Goal: Check status: Check status

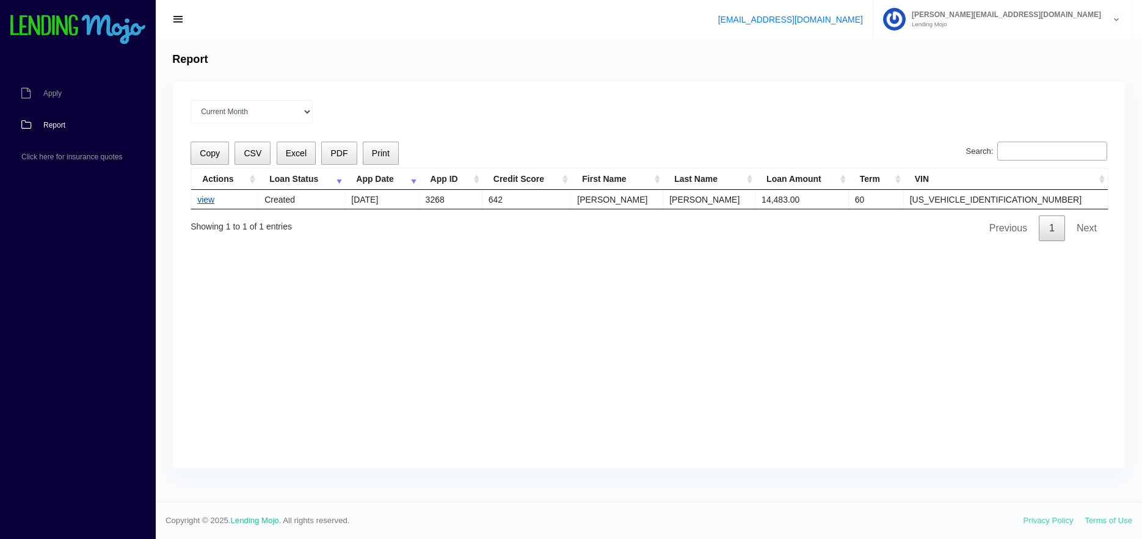
click at [198, 201] on link "view" at bounding box center [205, 200] width 17 height 10
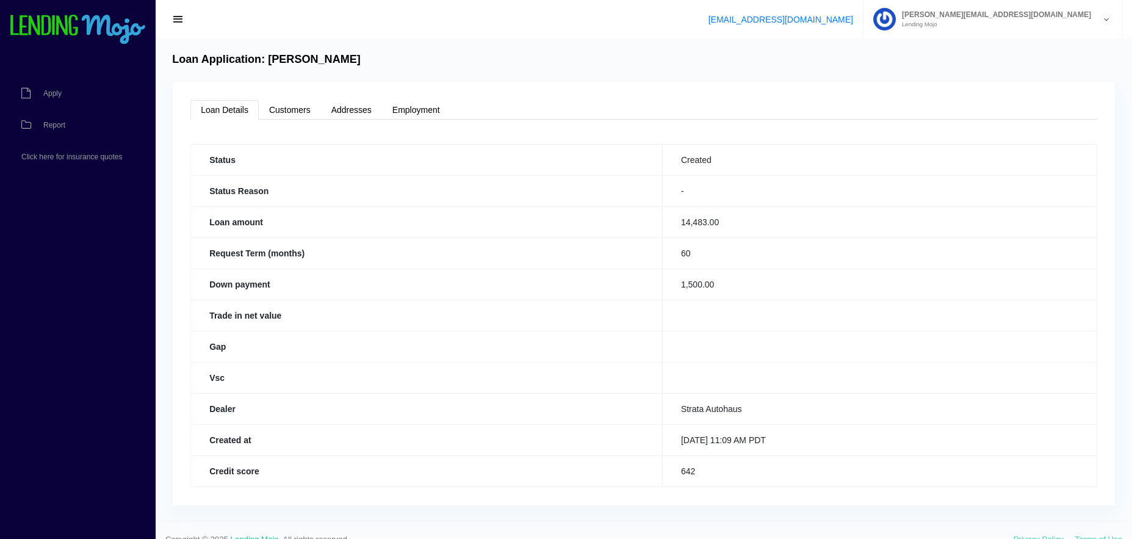
click at [175, 18] on span "button" at bounding box center [178, 19] width 12 height 13
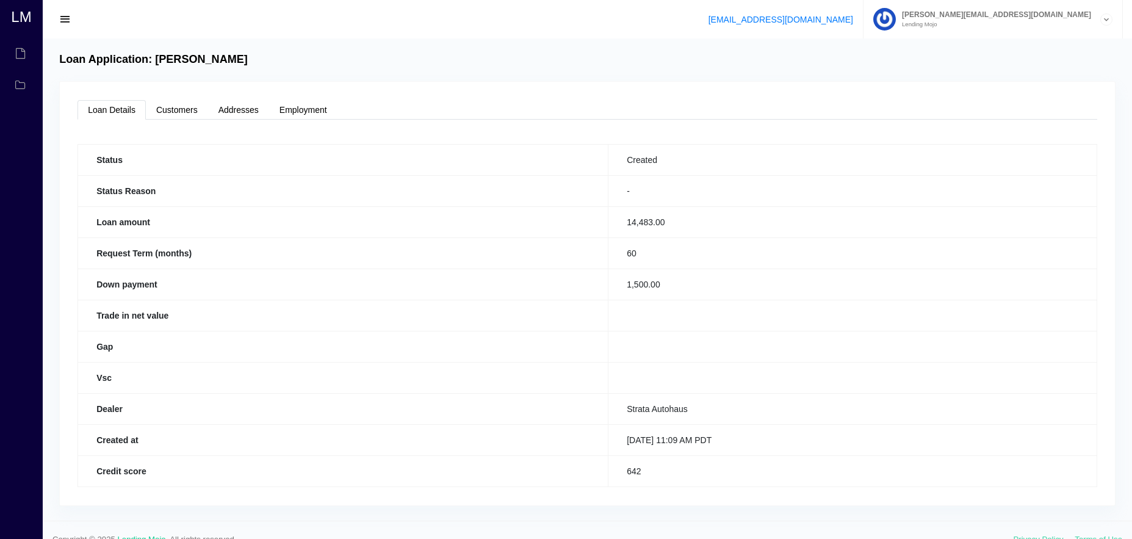
click at [73, 24] on button "button" at bounding box center [65, 19] width 27 height 17
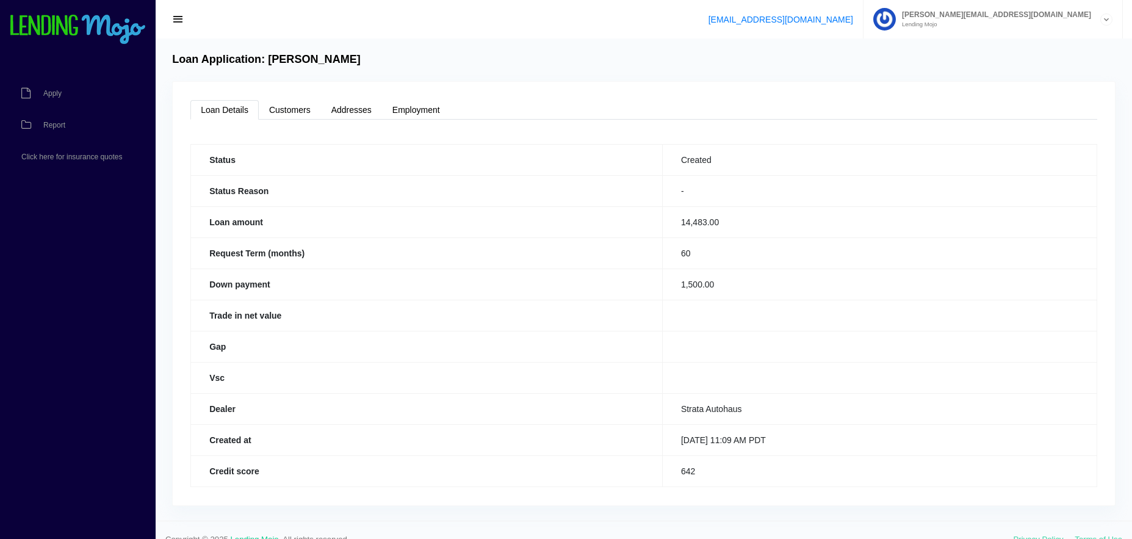
click at [104, 29] on img at bounding box center [77, 30] width 137 height 31
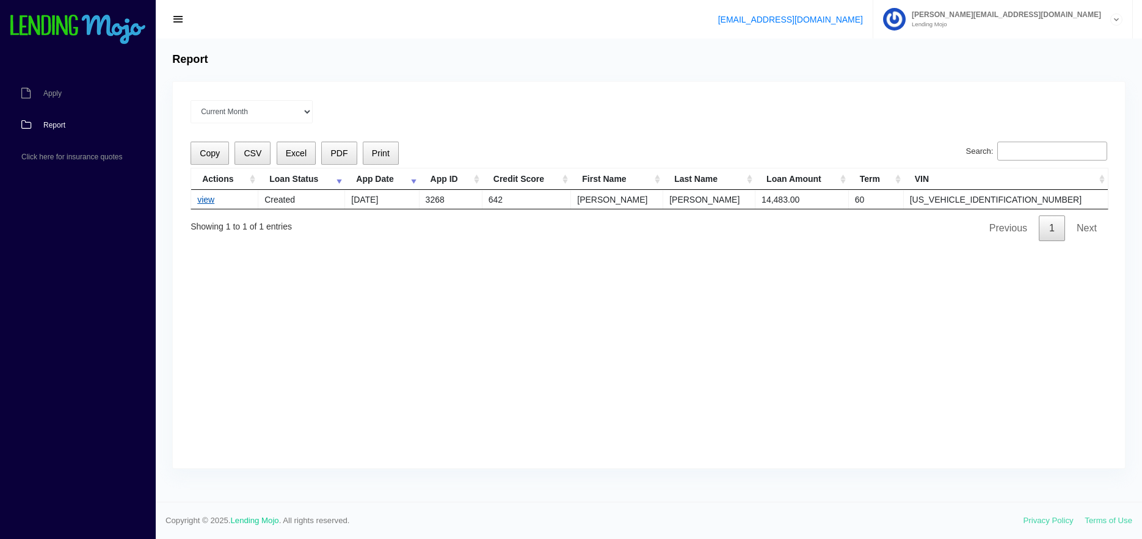
click at [206, 202] on link "view" at bounding box center [205, 200] width 17 height 10
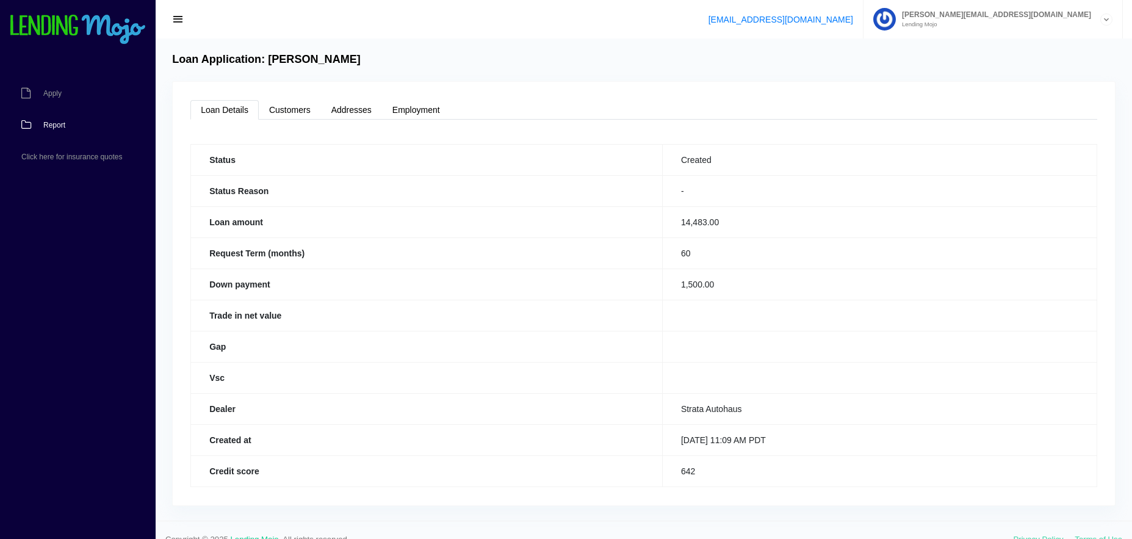
click at [63, 126] on span "Report" at bounding box center [54, 124] width 22 height 7
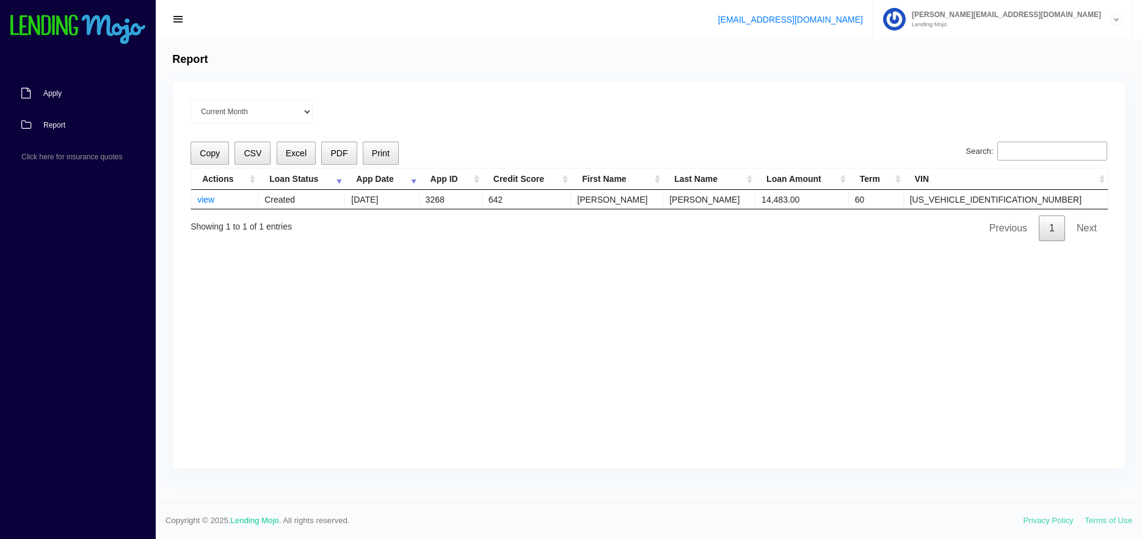
click at [52, 90] on span "Apply" at bounding box center [52, 93] width 18 height 7
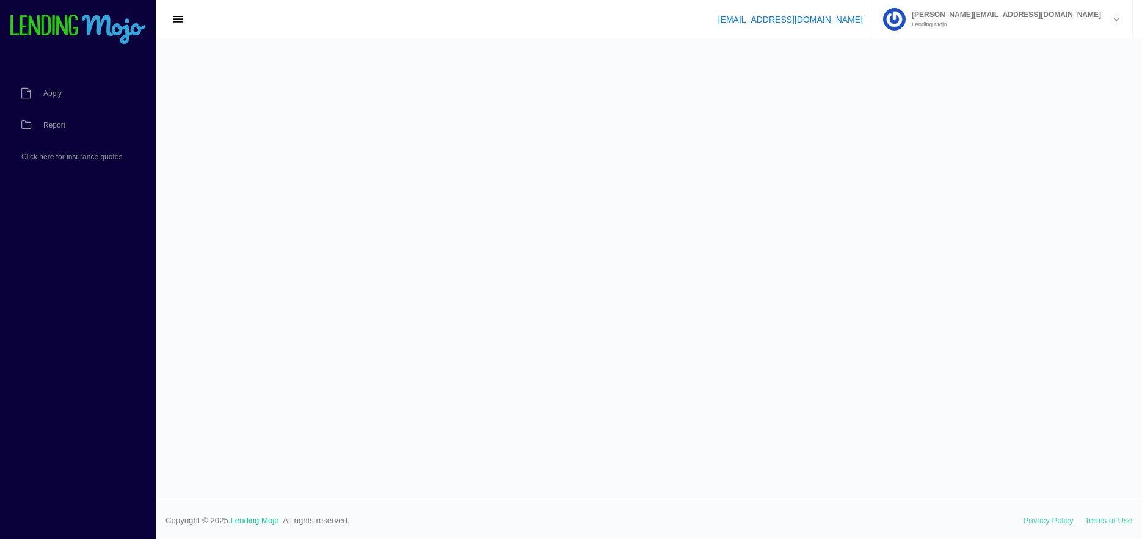
click at [179, 16] on span "button" at bounding box center [178, 19] width 12 height 13
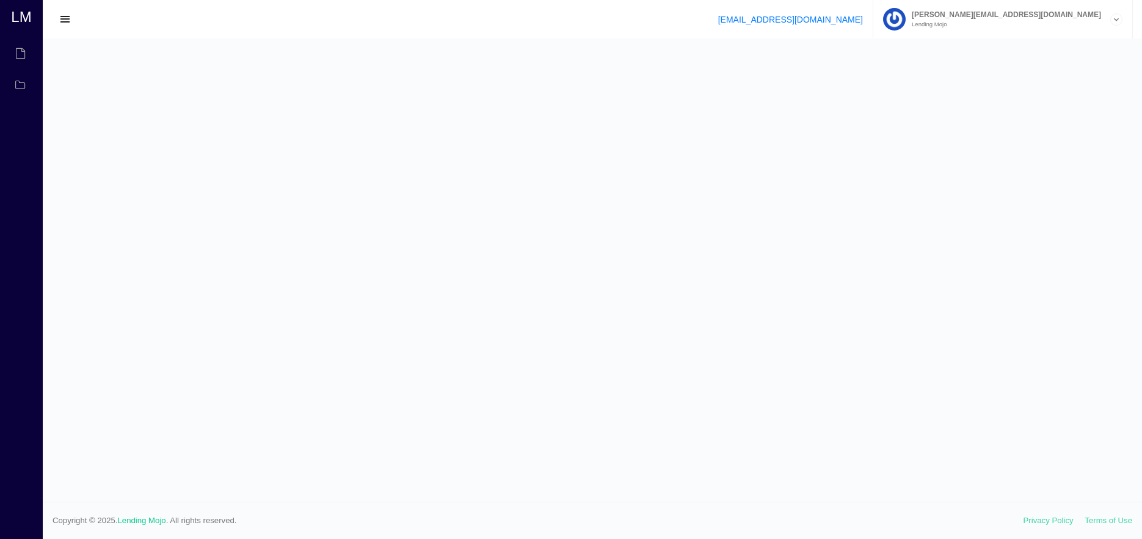
click at [63, 22] on span "button" at bounding box center [65, 19] width 12 height 13
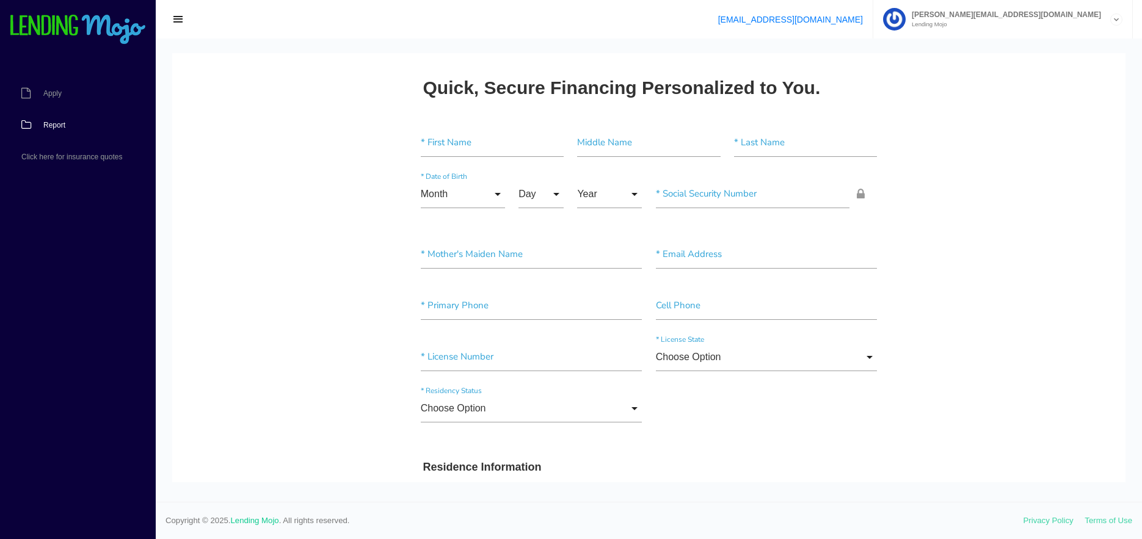
click at [59, 123] on span "Report" at bounding box center [54, 124] width 22 height 7
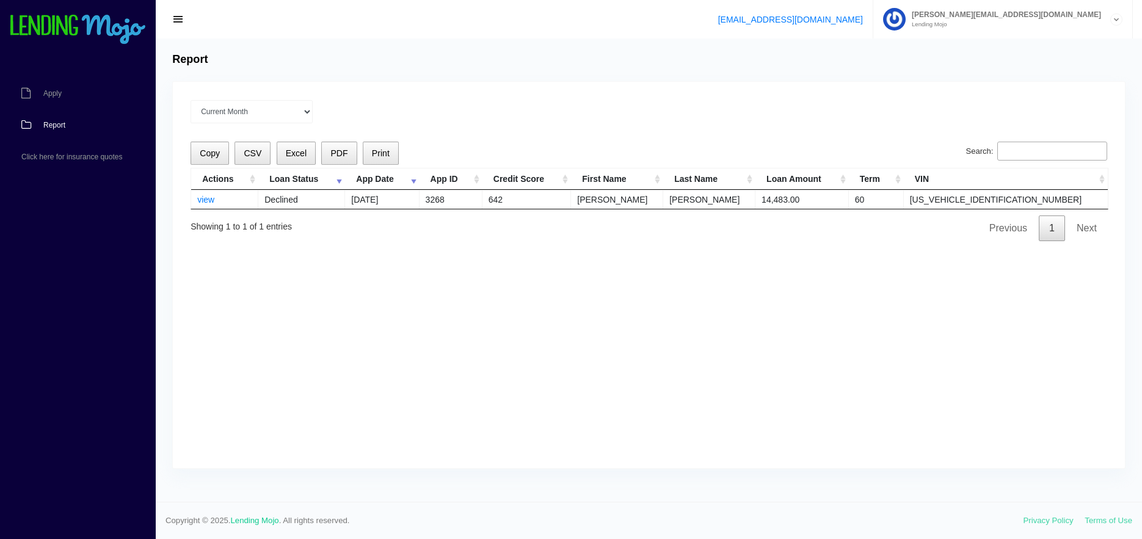
click at [290, 198] on td "Declined" at bounding box center [301, 199] width 87 height 19
click at [299, 199] on td "Declined" at bounding box center [301, 199] width 87 height 19
click at [824, 203] on td "14,483.00" at bounding box center [801, 199] width 93 height 19
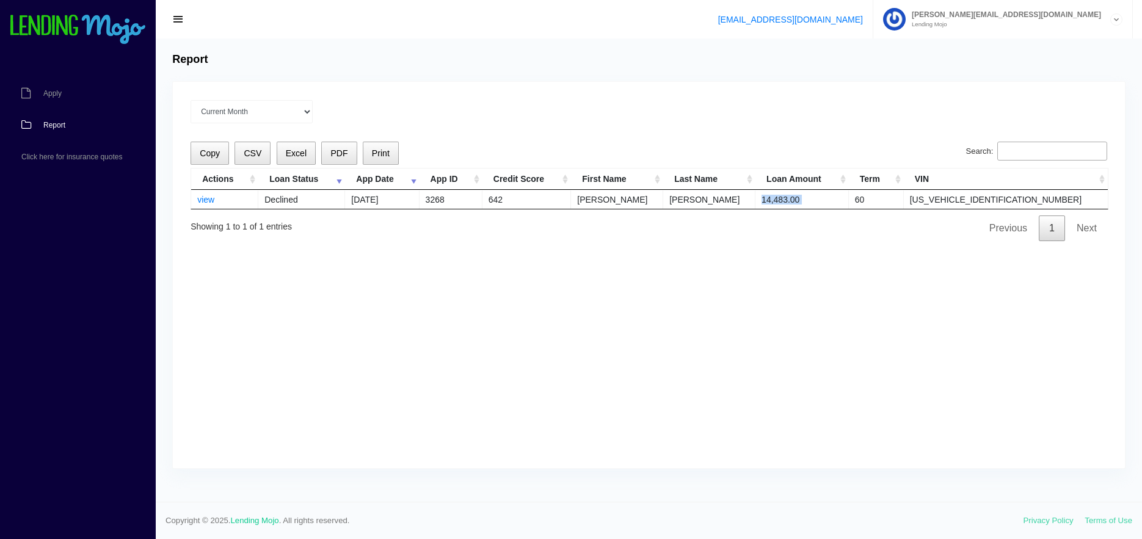
click at [823, 203] on td "14,483.00" at bounding box center [801, 199] width 93 height 19
click at [631, 84] on div "Current Month Sep 2025 Aug 2025 Jul 2025 Jun 2025 May 2025 All time Loading Cop…" at bounding box center [649, 275] width 952 height 386
click at [378, 7] on div "support@lendingmojo.com mansour@strataautohaus.com Lending Mojo Manage Account …" at bounding box center [649, 19] width 986 height 38
click at [341, 29] on div "support@lendingmojo.com mansour@strataautohaus.com Lending Mojo Manage Account …" at bounding box center [649, 19] width 986 height 38
click at [1103, 24] on div "mansour@strataautohaus.com Lending Mojo" at bounding box center [1007, 19] width 204 height 16
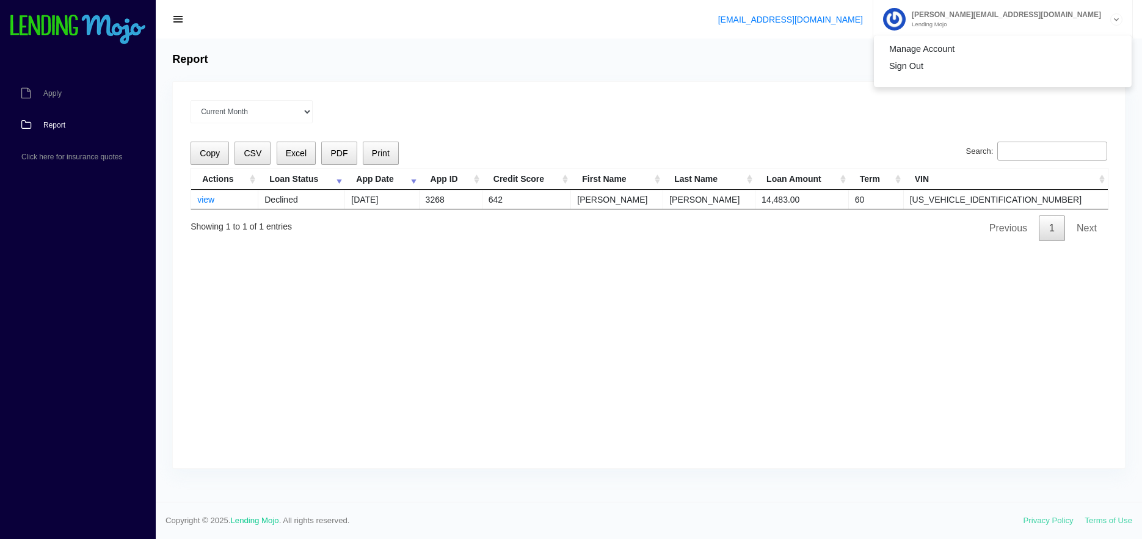
click at [686, 34] on div "support@lendingmojo.com mansour@strataautohaus.com Lending Mojo Manage Account …" at bounding box center [649, 19] width 986 height 38
click at [173, 18] on span "button" at bounding box center [178, 19] width 12 height 13
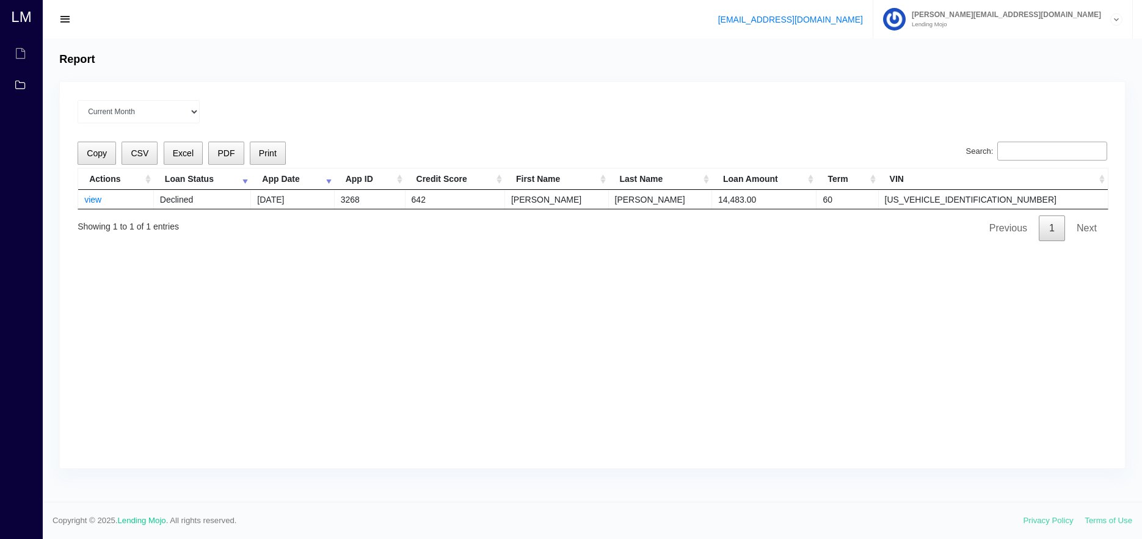
click at [81, 21] on div "support@lendingmojo.com mansour@strataautohaus.com Lending Mojo Manage Account …" at bounding box center [592, 19] width 1099 height 38
click at [70, 23] on span "button" at bounding box center [65, 19] width 12 height 13
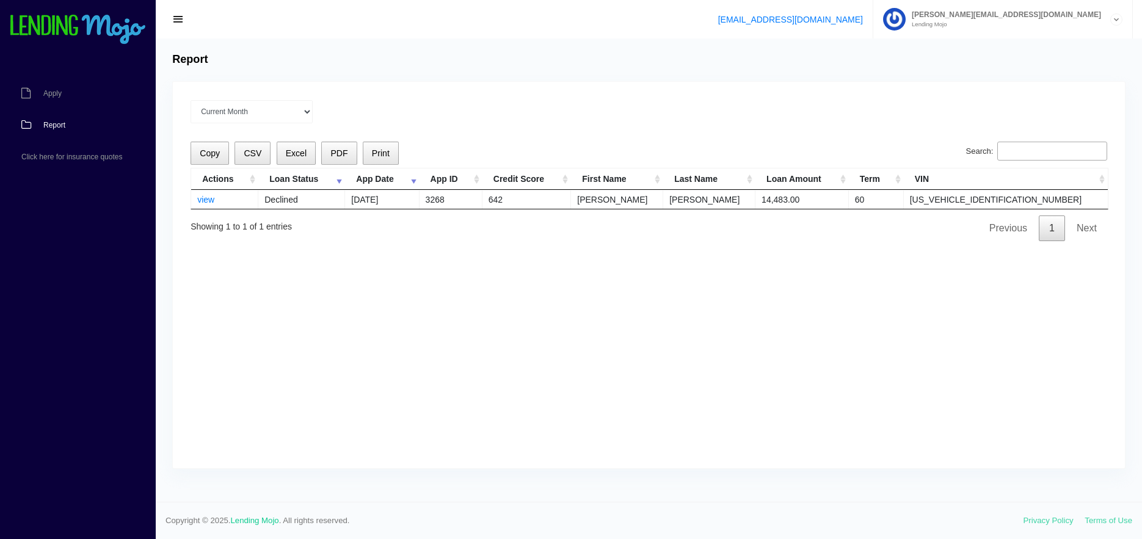
click at [292, 198] on td "Declined" at bounding box center [301, 199] width 87 height 19
click at [204, 200] on link "view" at bounding box center [205, 200] width 17 height 10
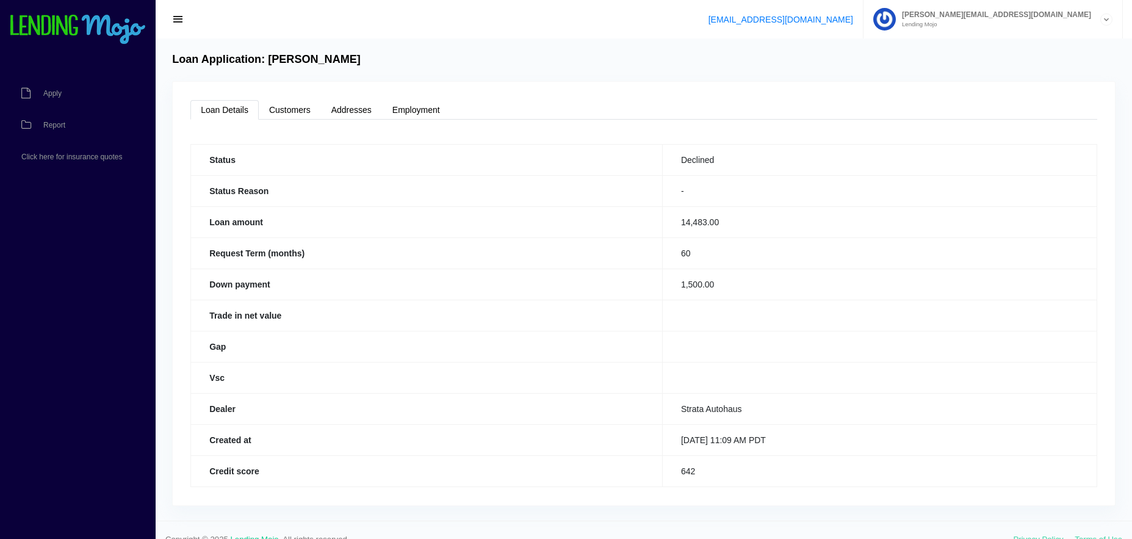
click at [701, 211] on td "14,483.00" at bounding box center [879, 221] width 435 height 31
click at [689, 220] on td "14,483.00" at bounding box center [879, 221] width 435 height 31
click at [687, 220] on td "14,483.00" at bounding box center [879, 221] width 435 height 31
click at [170, 17] on button "button" at bounding box center [178, 19] width 27 height 17
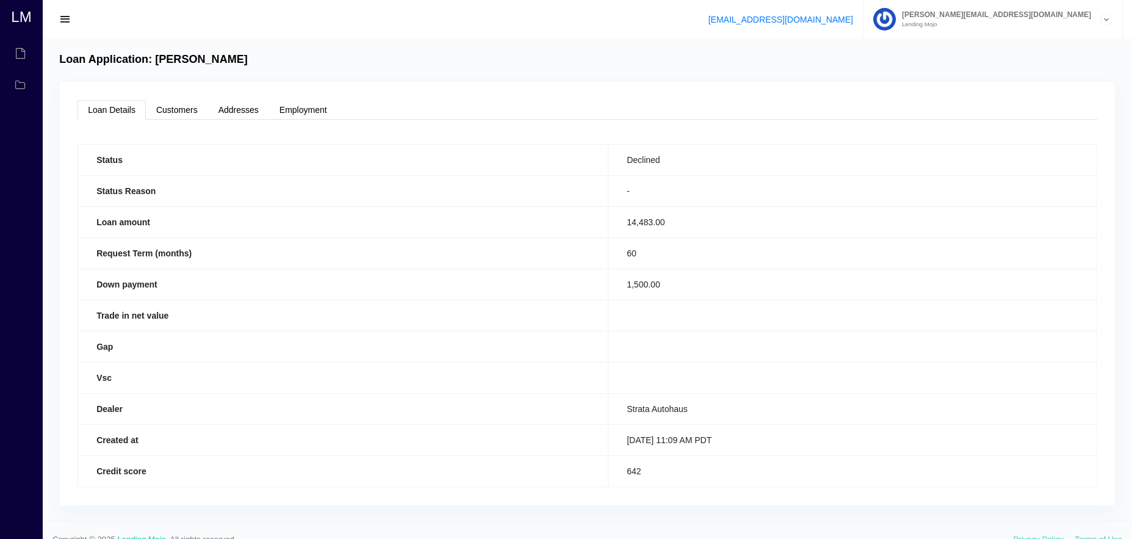
click at [67, 23] on span "button" at bounding box center [65, 19] width 12 height 13
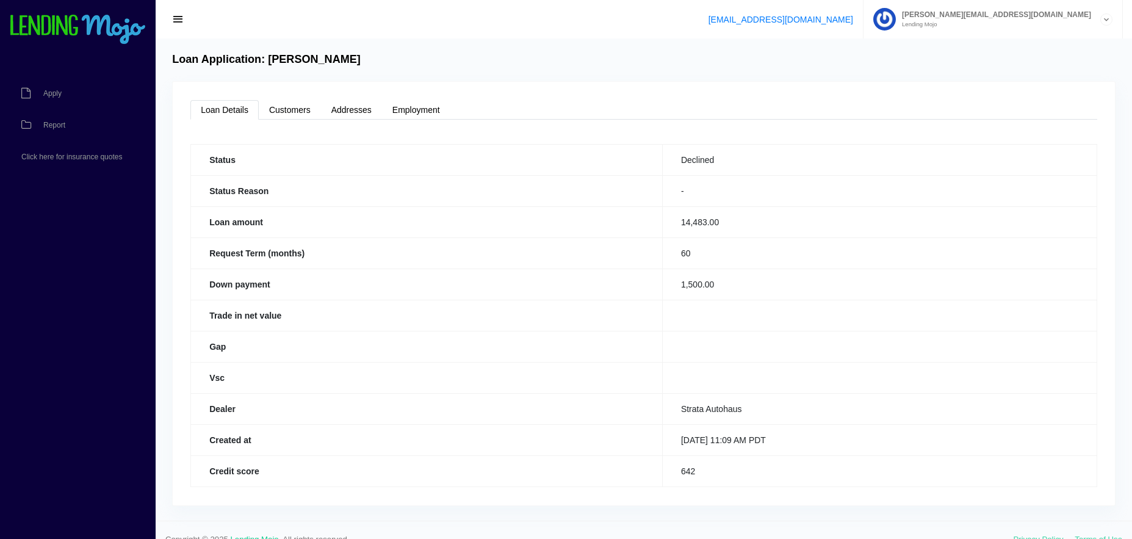
click at [662, 195] on td "-" at bounding box center [879, 190] width 435 height 31
click at [681, 171] on td "Declined" at bounding box center [879, 159] width 435 height 31
click at [692, 201] on td "-" at bounding box center [879, 190] width 435 height 31
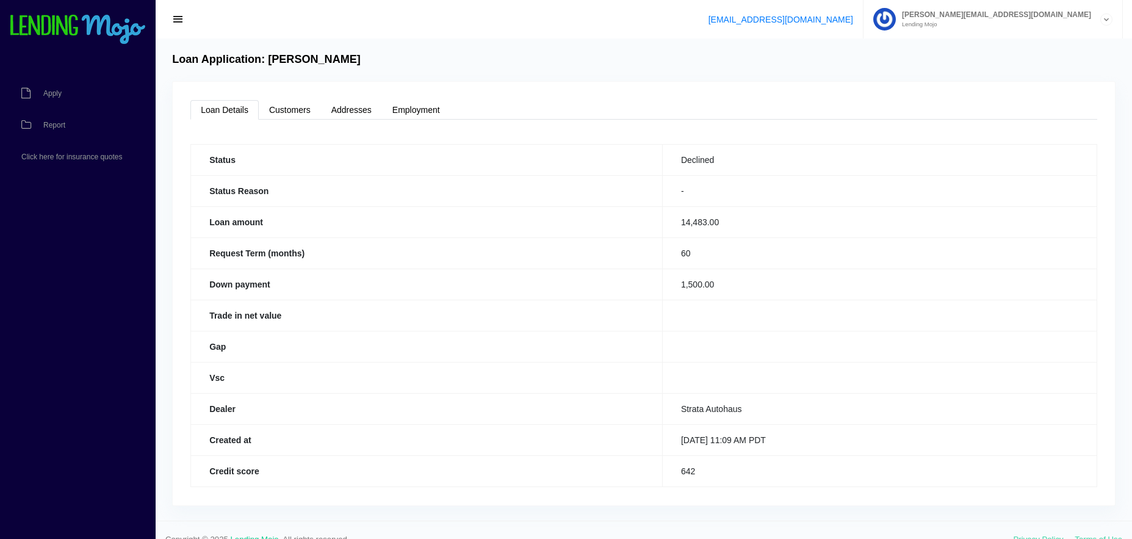
click at [1010, 18] on span "[PERSON_NAME][EMAIL_ADDRESS][DOMAIN_NAME]" at bounding box center [993, 14] width 195 height 7
click at [871, 43] on div "Loan Application: Jacob Richardson Loan Details Customers Addresses Employment …" at bounding box center [644, 279] width 977 height 482
click at [663, 190] on td "-" at bounding box center [879, 190] width 435 height 31
click at [662, 191] on td "-" at bounding box center [879, 190] width 435 height 31
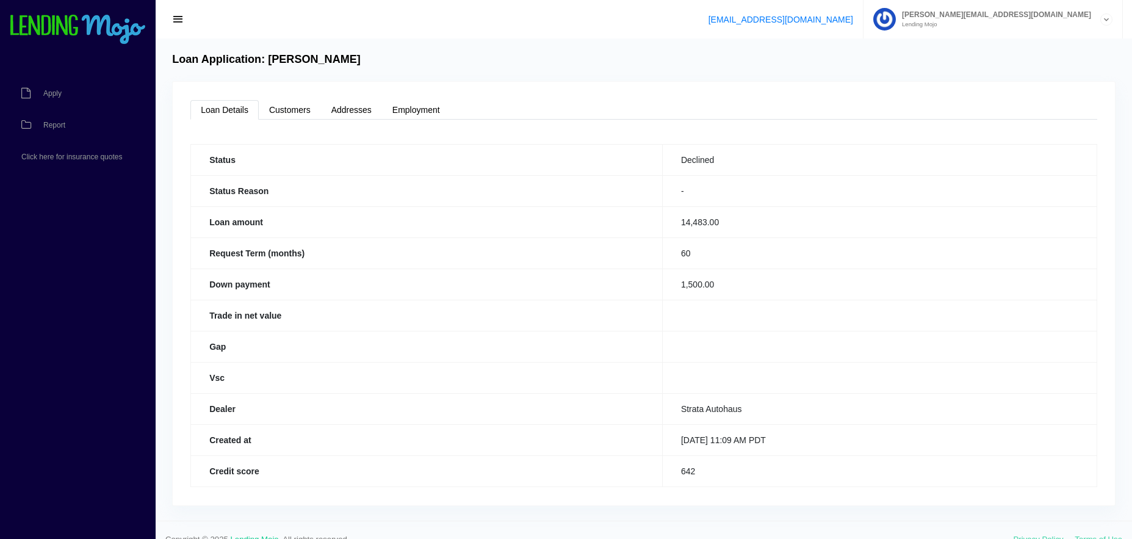
click at [662, 191] on td "-" at bounding box center [879, 190] width 435 height 31
click at [51, 85] on link "Apply" at bounding box center [71, 94] width 143 height 32
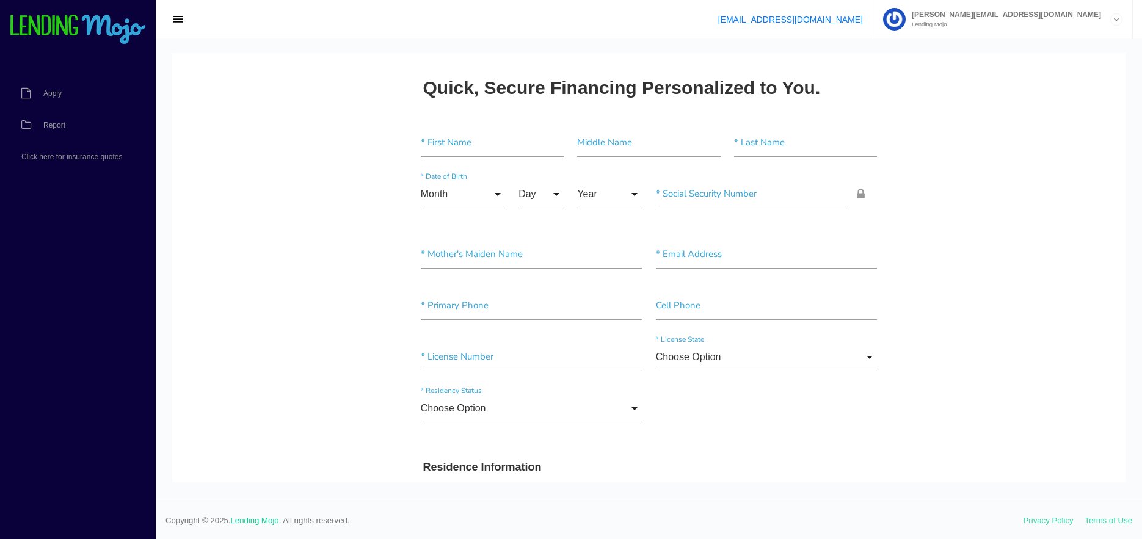
click at [537, 38] on div "[EMAIL_ADDRESS][DOMAIN_NAME] [PERSON_NAME][EMAIL_ADDRESS][DOMAIN_NAME] Lending …" at bounding box center [649, 19] width 986 height 38
